Goal: Check status: Check status

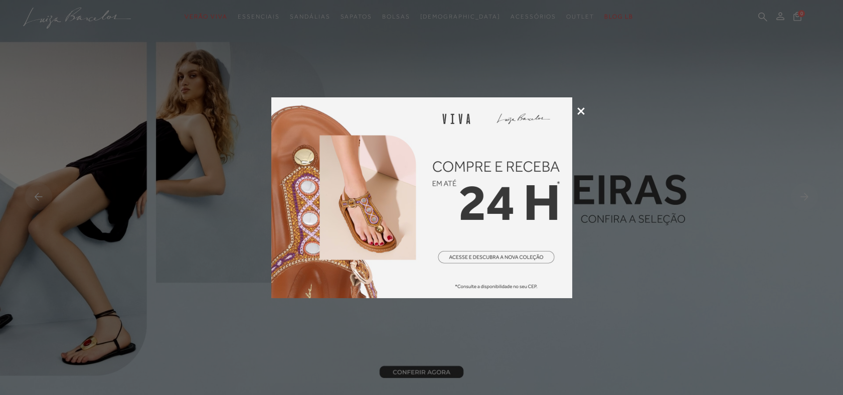
click at [584, 109] on icon at bounding box center [581, 111] width 8 height 8
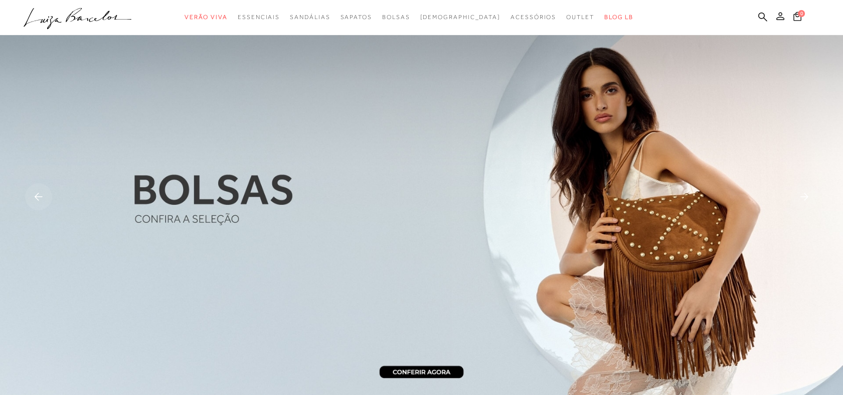
click at [783, 17] on icon at bounding box center [781, 16] width 8 height 8
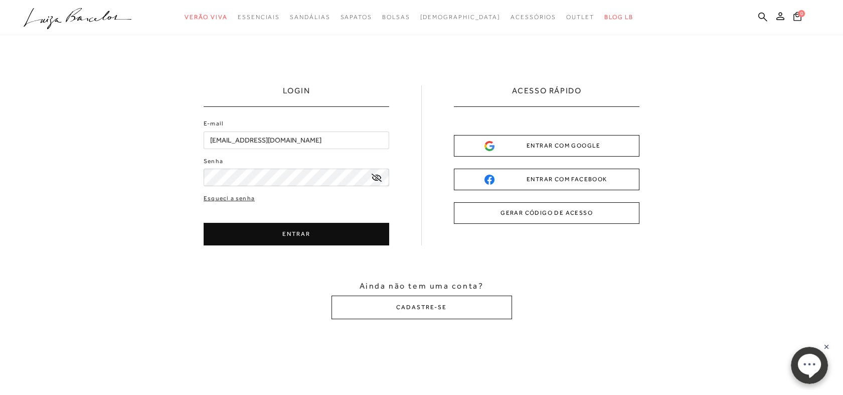
click at [309, 233] on button "ENTRAR" at bounding box center [297, 234] width 186 height 23
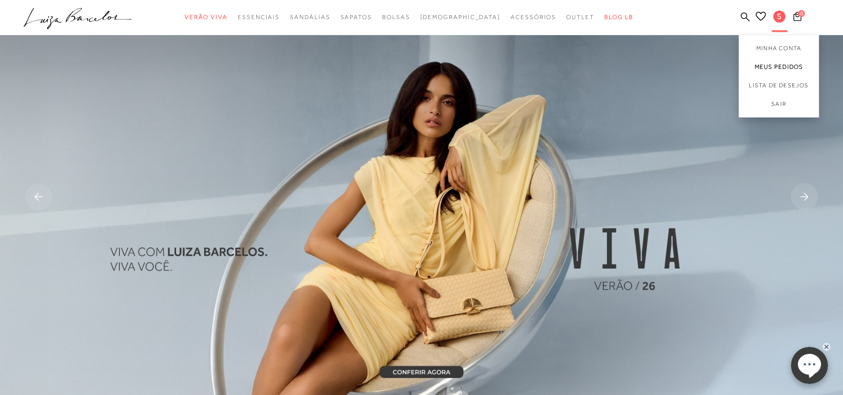
click at [760, 66] on link "Meus Pedidos" at bounding box center [779, 67] width 80 height 19
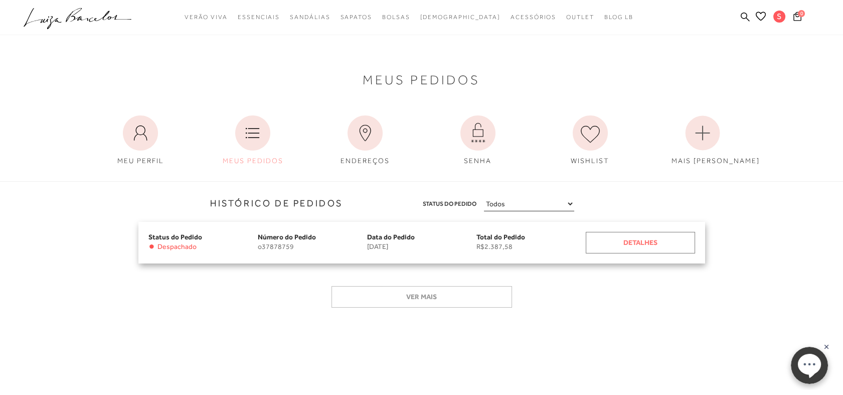
click at [662, 239] on div "Detalhes" at bounding box center [640, 243] width 109 height 22
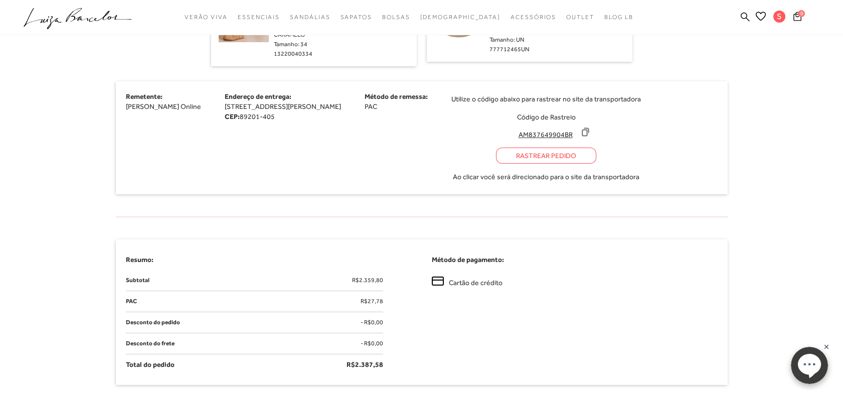
scroll to position [390, 0]
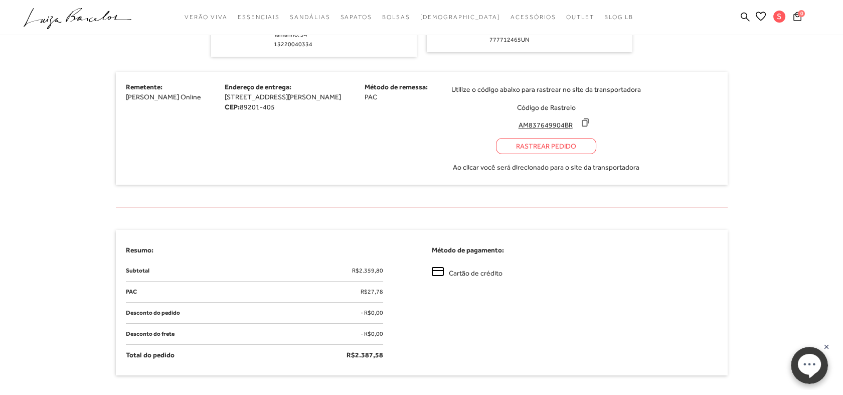
drag, startPoint x: 583, startPoint y: 127, endPoint x: 527, endPoint y: 126, distance: 55.7
click at [527, 126] on input "AM837649904BR" at bounding box center [545, 125] width 67 height 10
click at [568, 148] on div "Rastrear Pedido" at bounding box center [546, 146] width 100 height 16
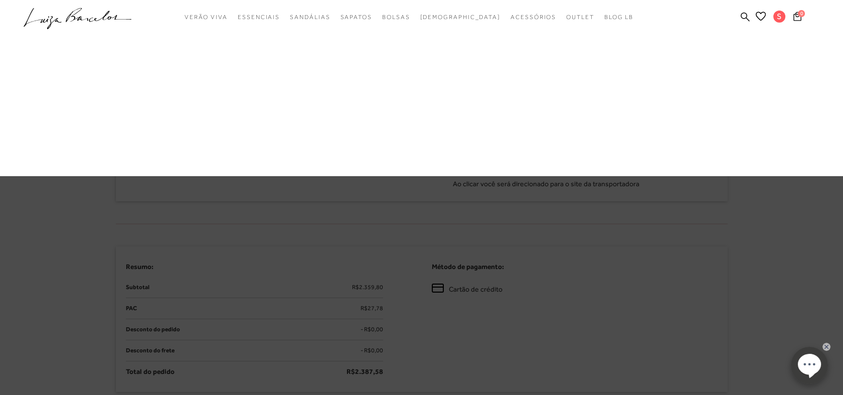
scroll to position [406, 0]
